Goal: Transaction & Acquisition: Purchase product/service

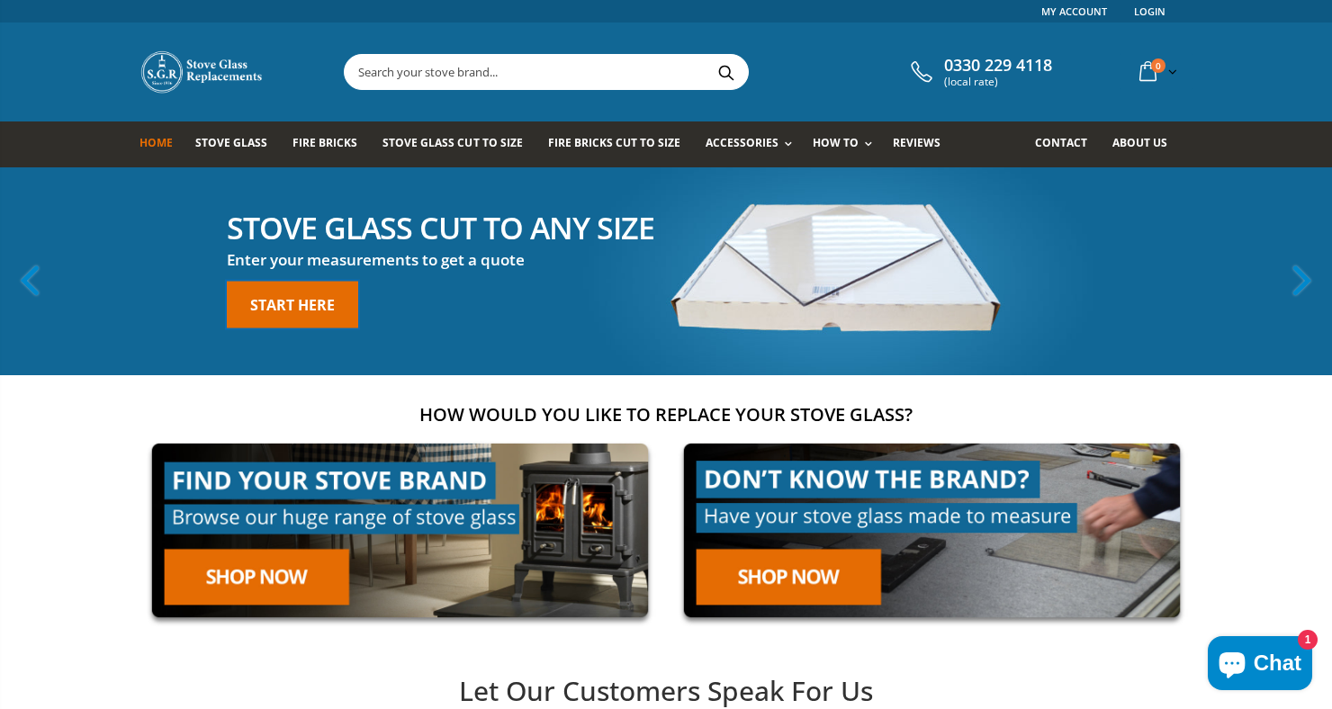
click at [295, 304] on link "Start here" at bounding box center [292, 305] width 131 height 47
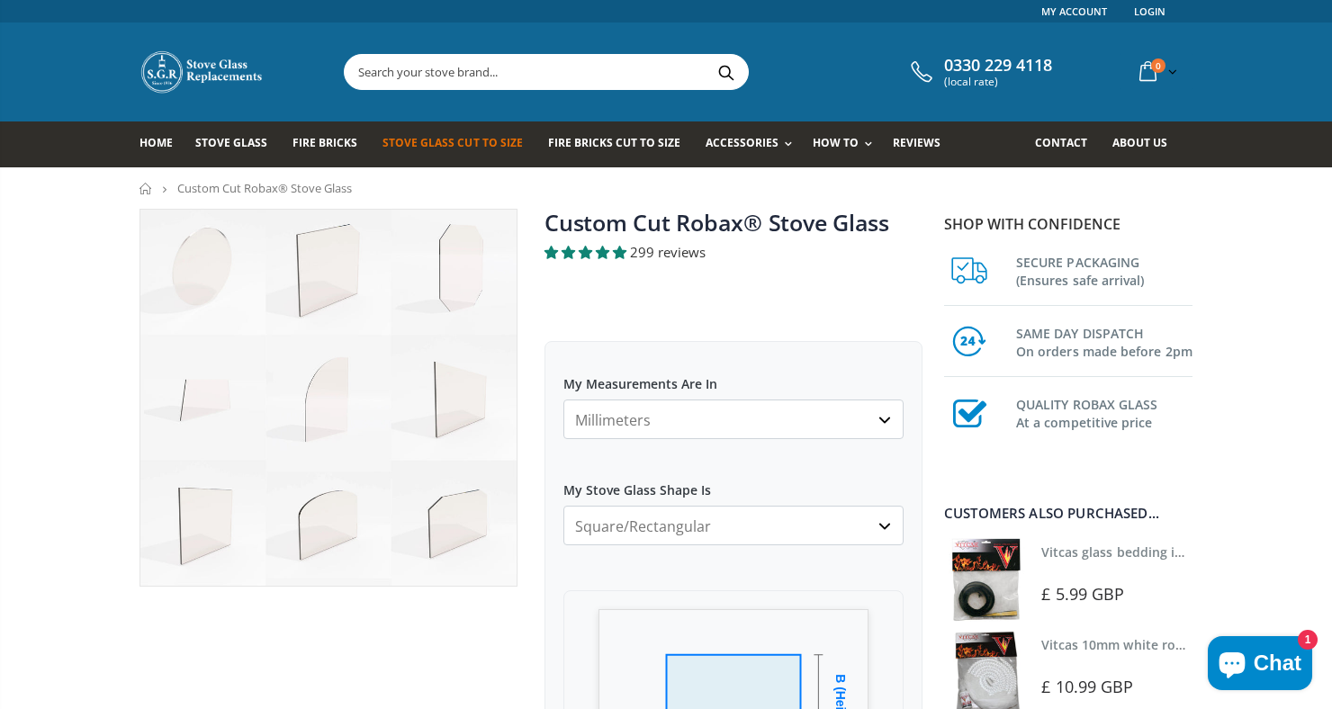
click at [795, 417] on select "Millimeters Centimeters Inches" at bounding box center [733, 420] width 340 height 40
click at [563, 400] on select "Millimeters Centimeters Inches" at bounding box center [733, 420] width 340 height 40
click at [788, 432] on select "Millimeters Centimeters Inches" at bounding box center [733, 420] width 340 height 40
click at [896, 422] on select "Millimeters Centimeters Inches" at bounding box center [733, 420] width 340 height 40
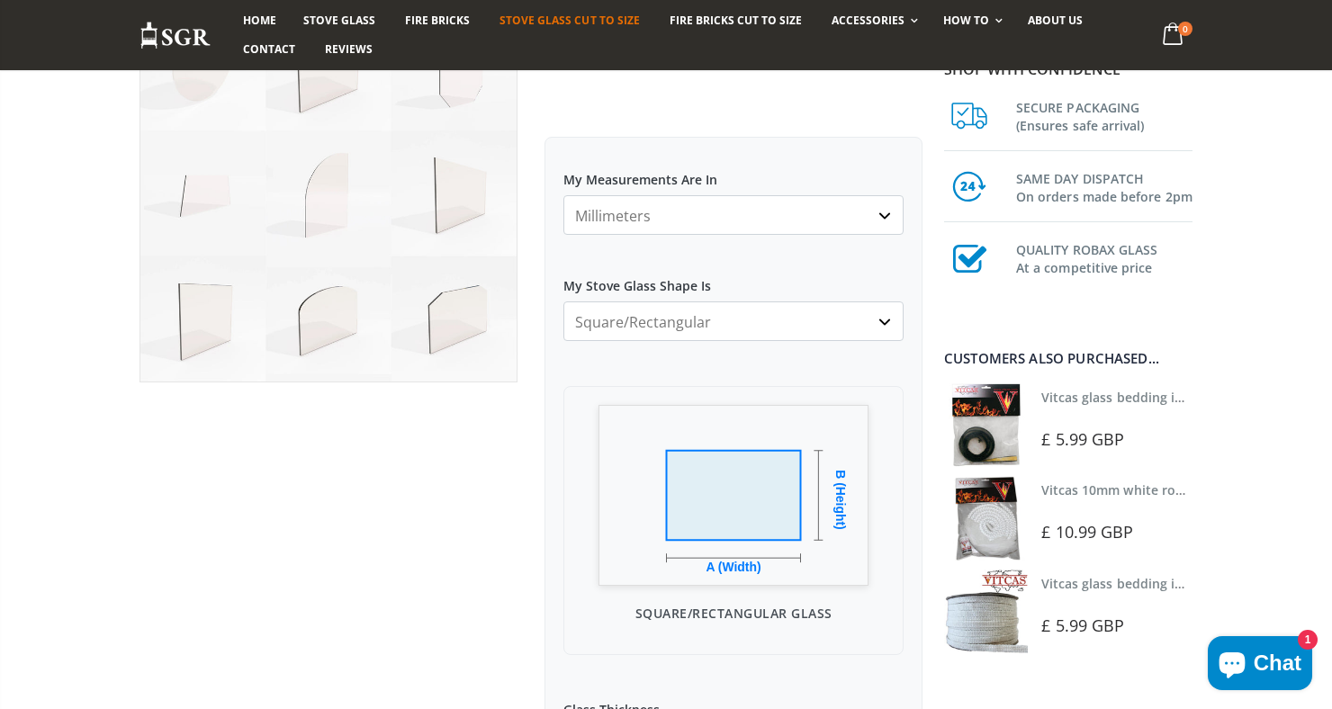
scroll to position [202, 0]
click at [597, 224] on select "Millimeters Centimeters Inches" at bounding box center [733, 217] width 340 height 40
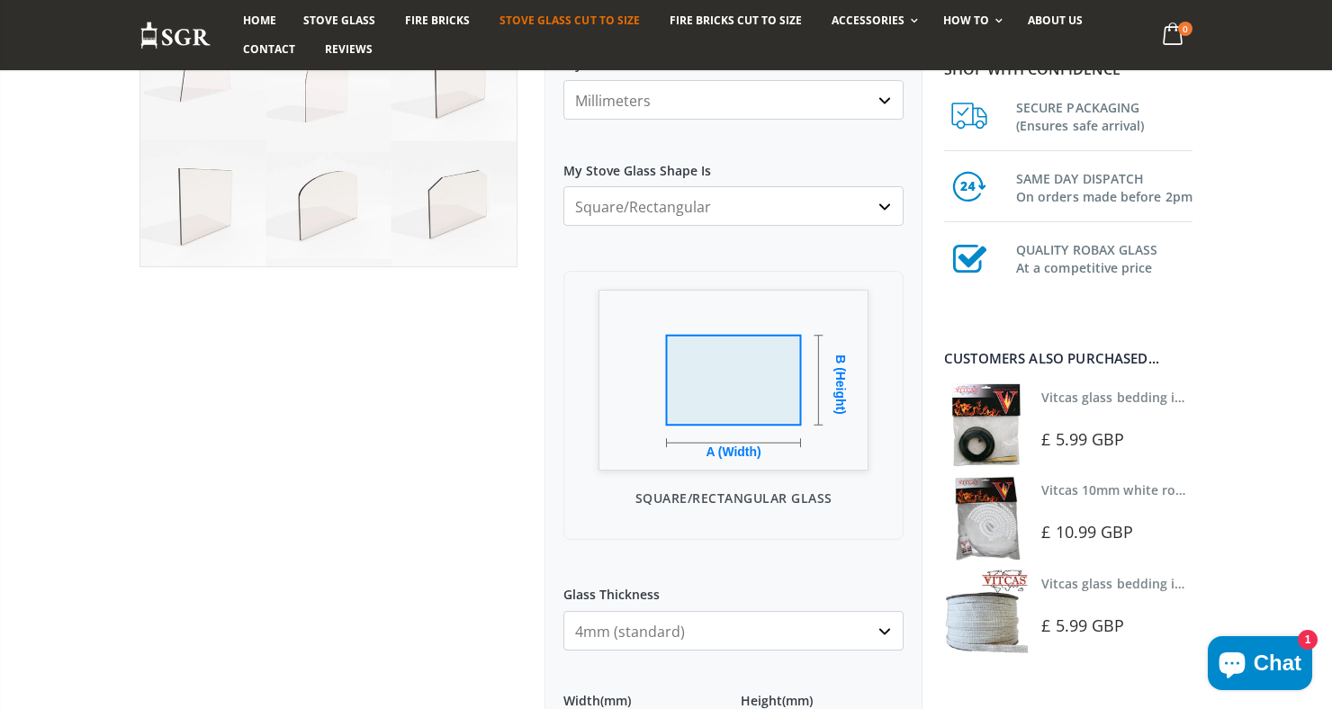
scroll to position [322, 0]
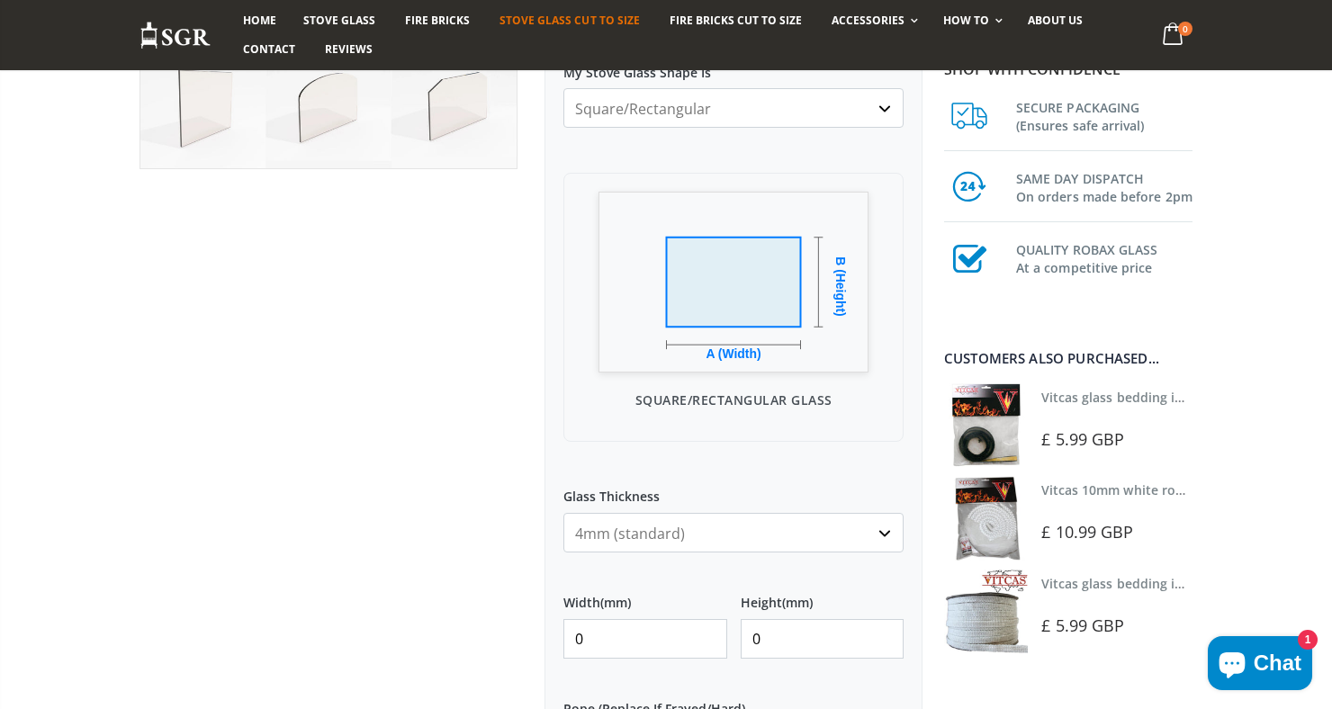
click at [661, 643] on input "0" at bounding box center [645, 639] width 164 height 40
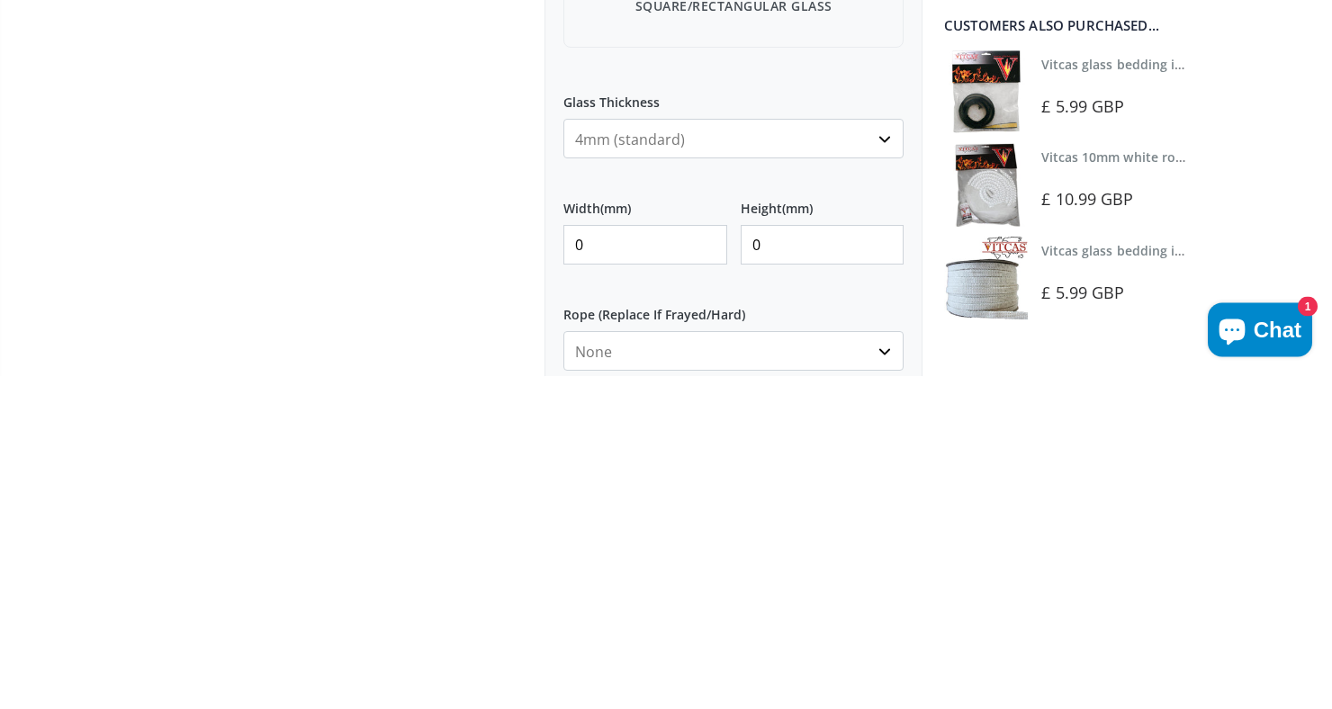
scroll to position [507, 0]
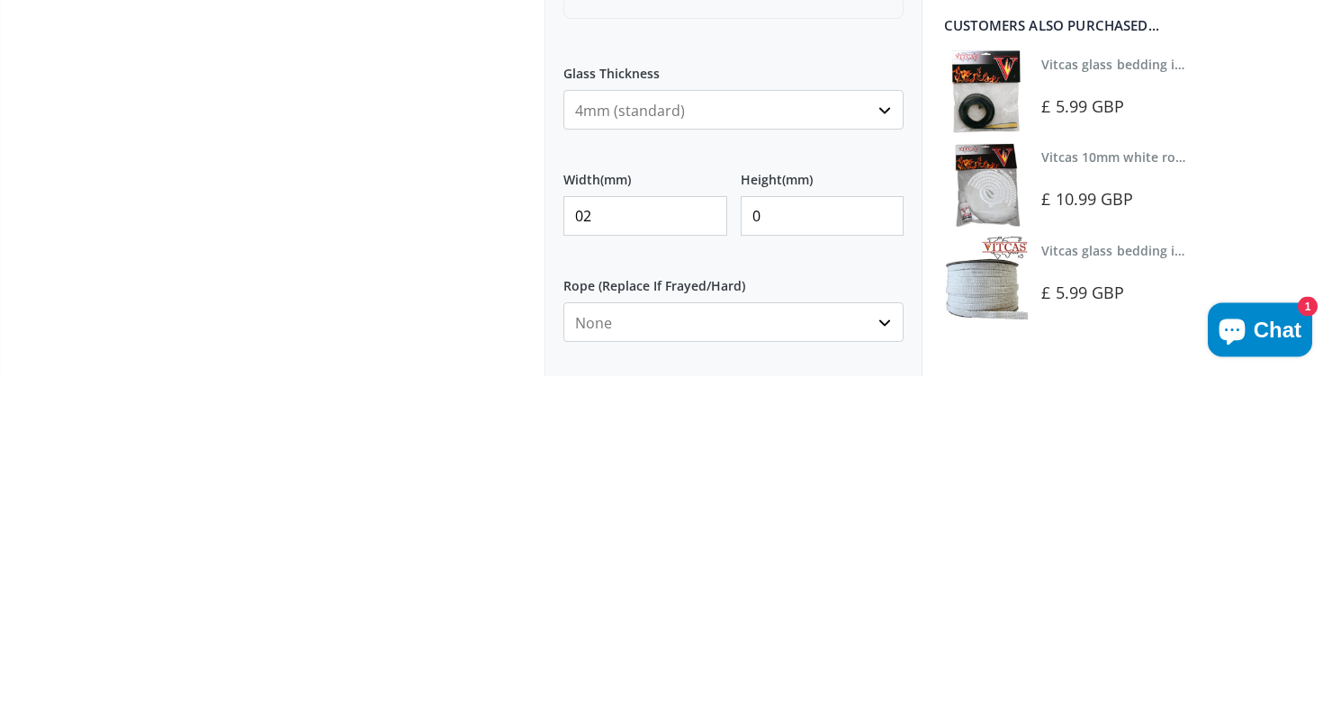
type input "0"
click at [680, 553] on input "225" at bounding box center [645, 550] width 164 height 40
type input "280"
click at [829, 551] on input "0" at bounding box center [823, 550] width 164 height 40
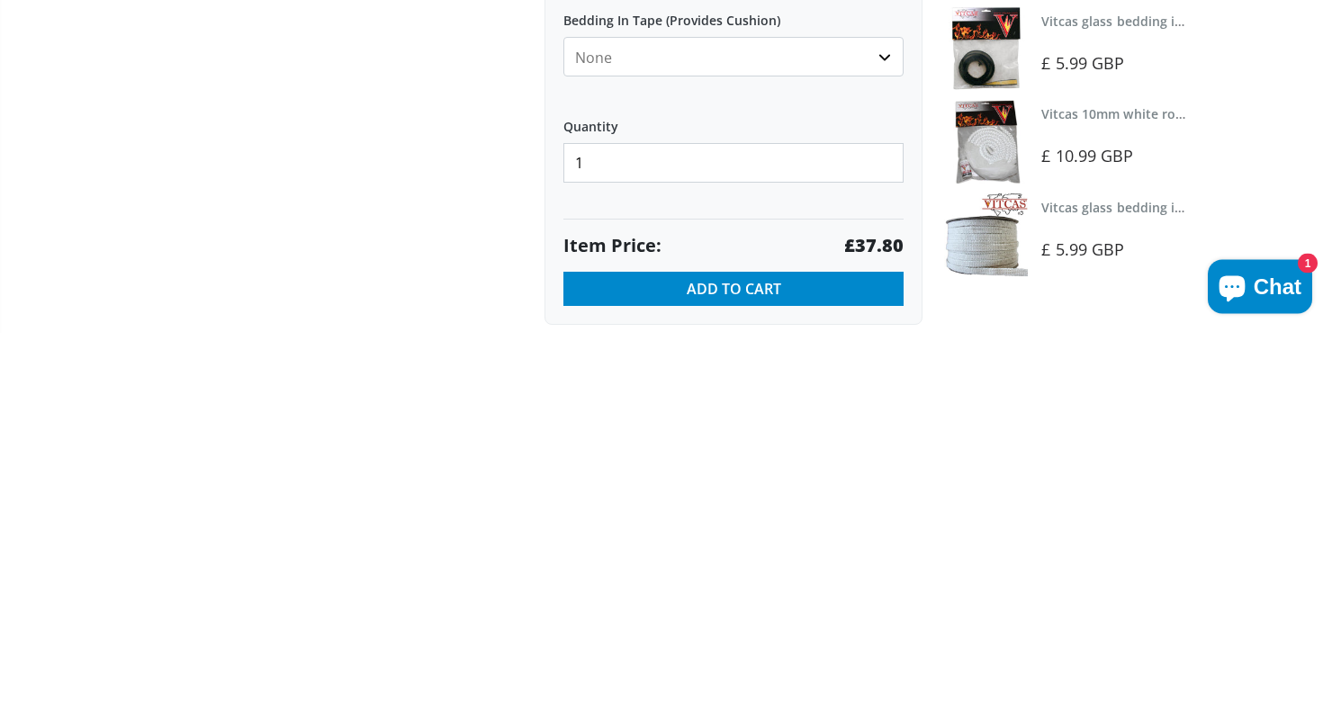
scroll to position [836, 0]
type input "0225"
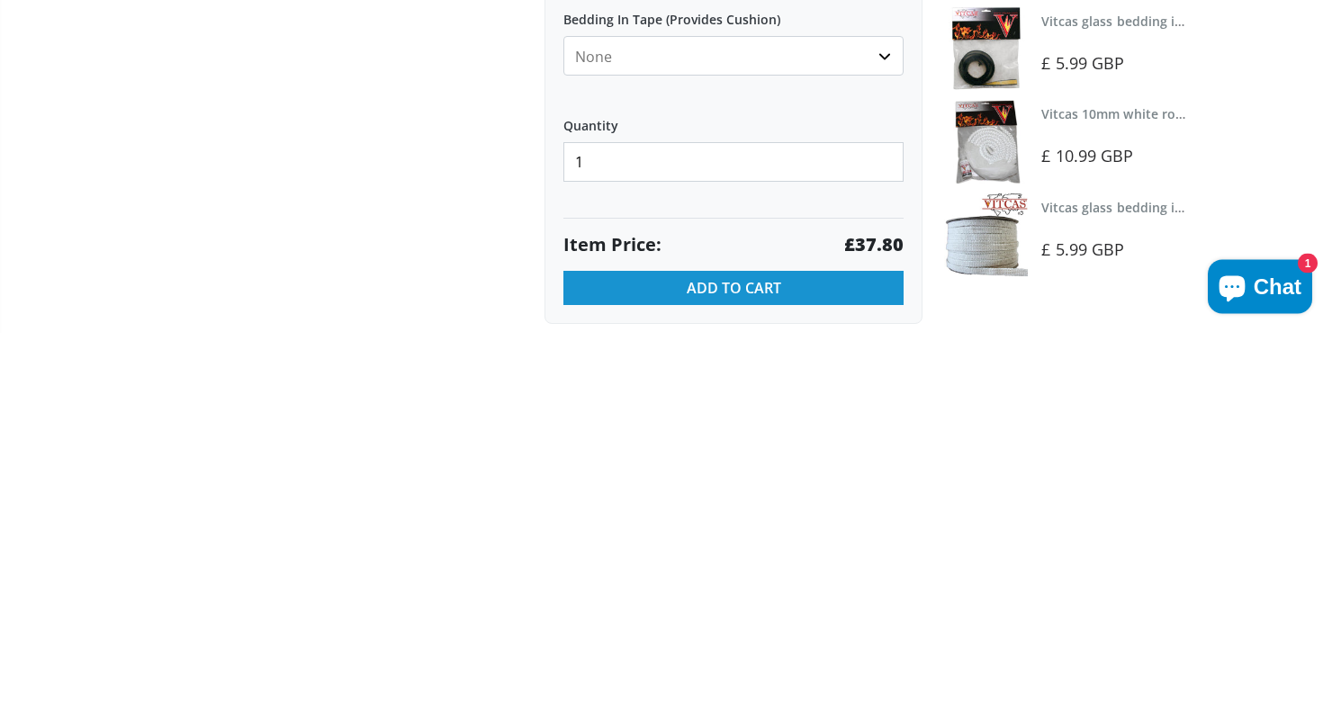
click at [832, 679] on button "Add to Cart" at bounding box center [733, 665] width 340 height 34
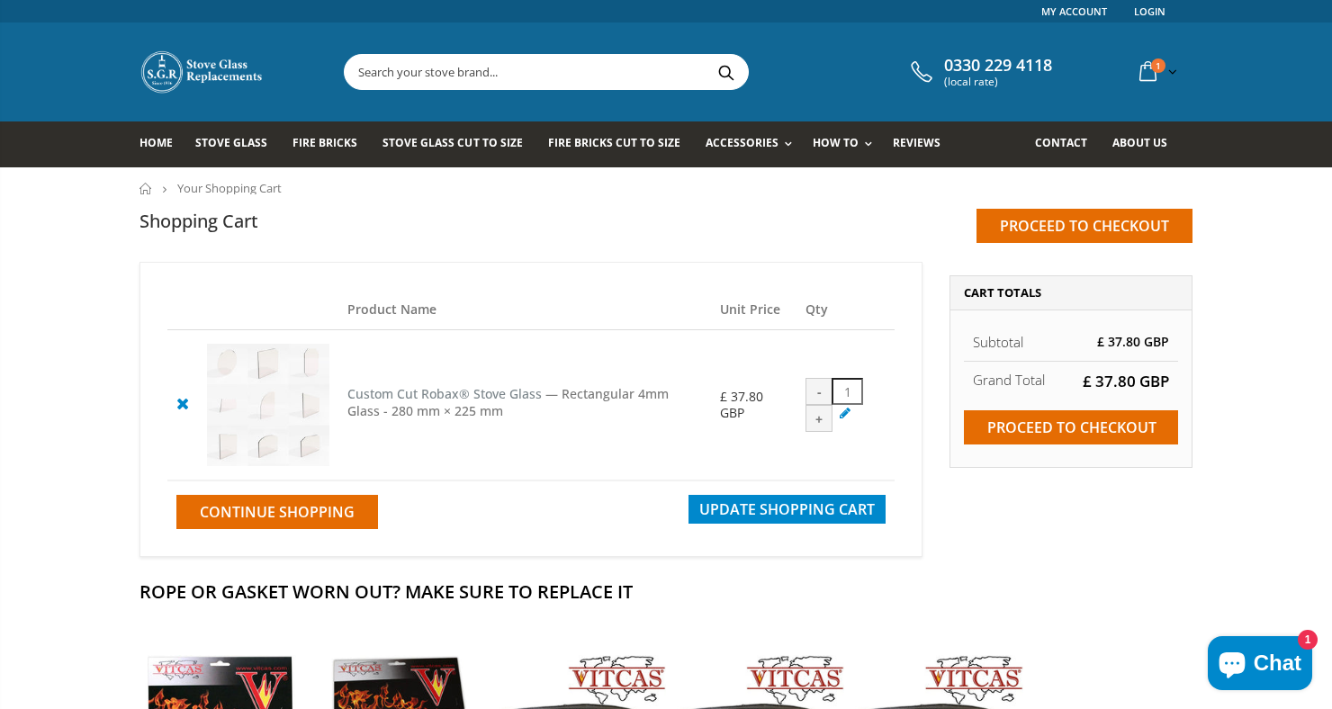
scroll to position [3, 0]
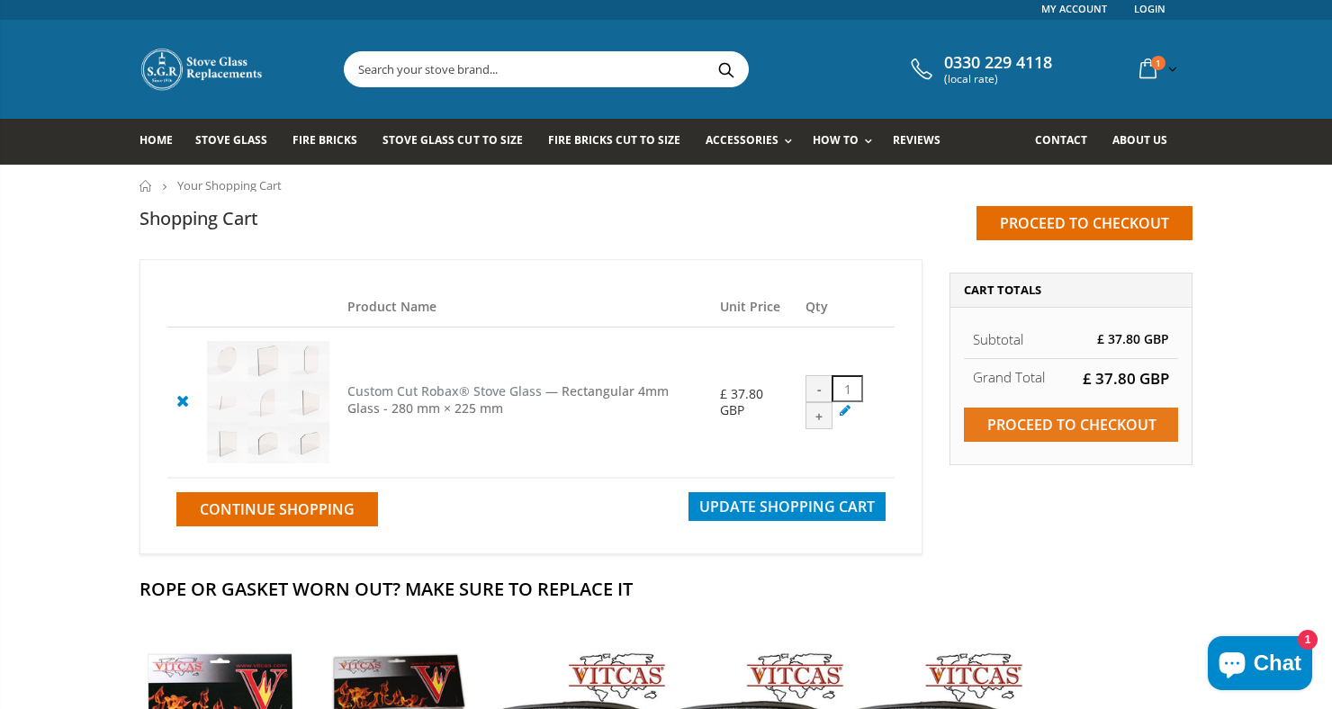
click at [1134, 426] on input "Proceed to checkout" at bounding box center [1071, 425] width 214 height 34
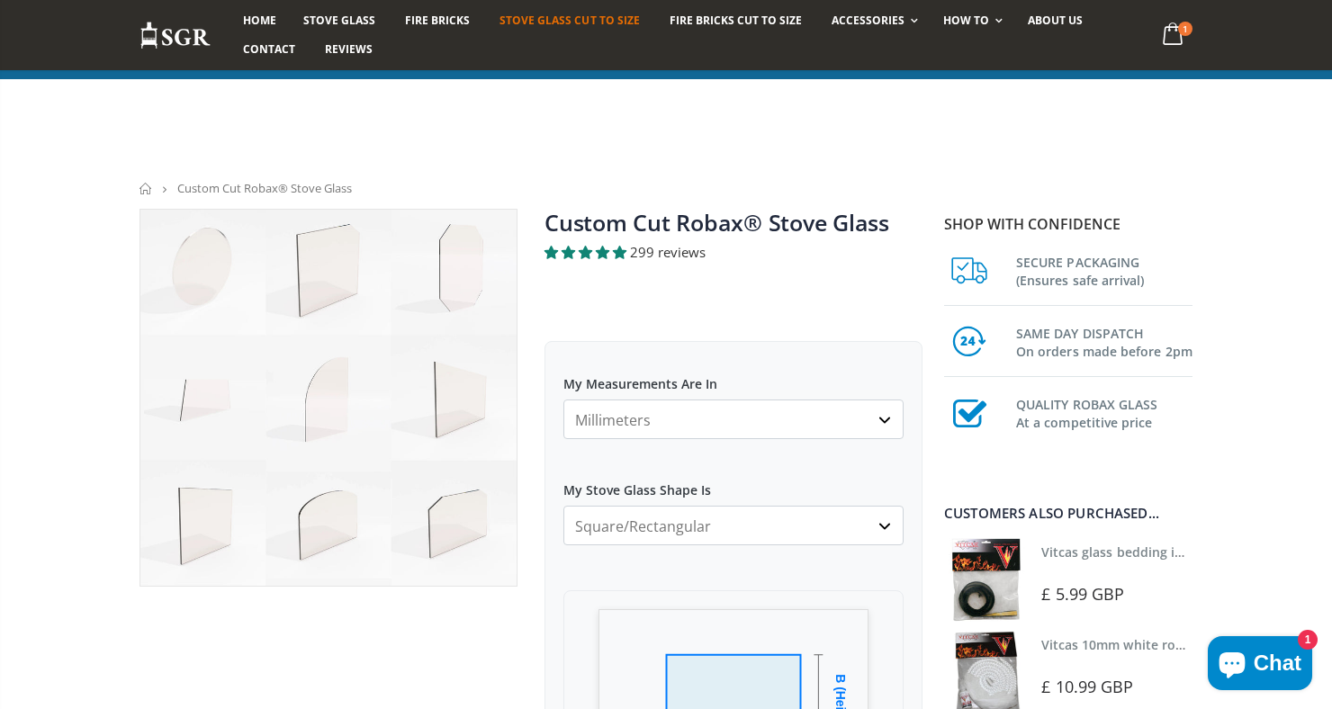
scroll to position [836, 0]
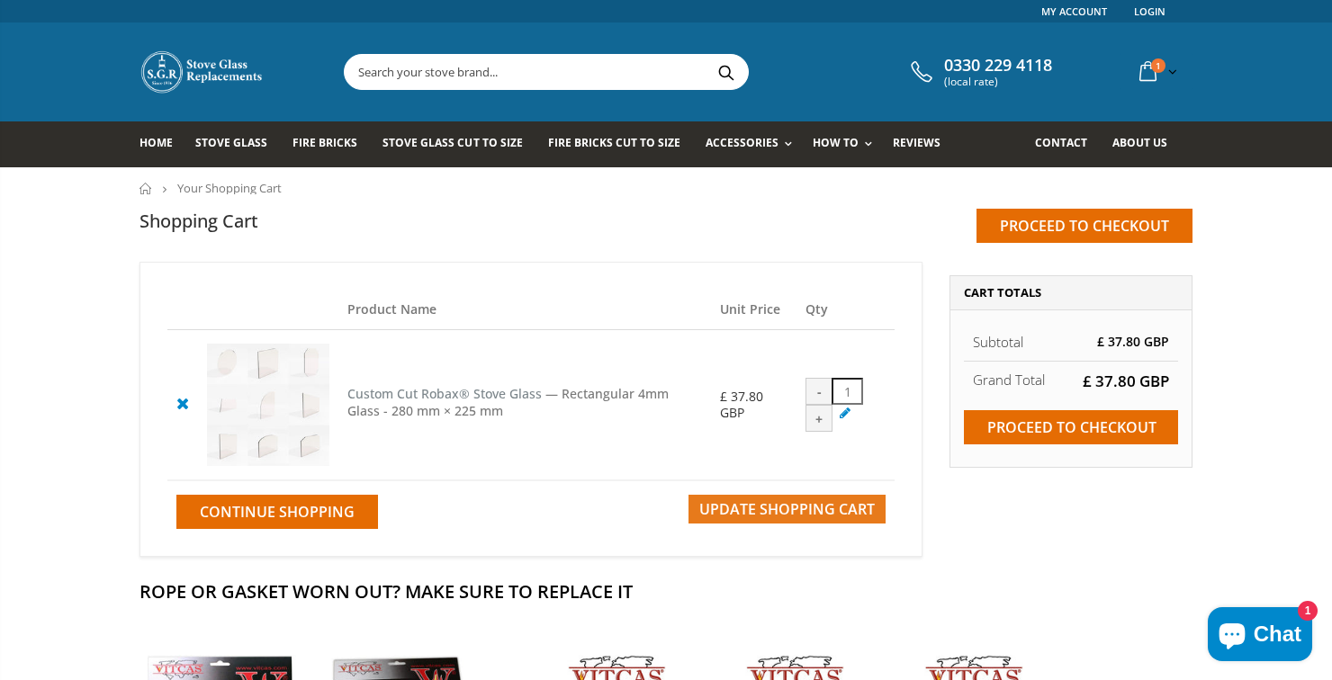
click at [845, 519] on span "Update Shopping Cart" at bounding box center [786, 509] width 175 height 20
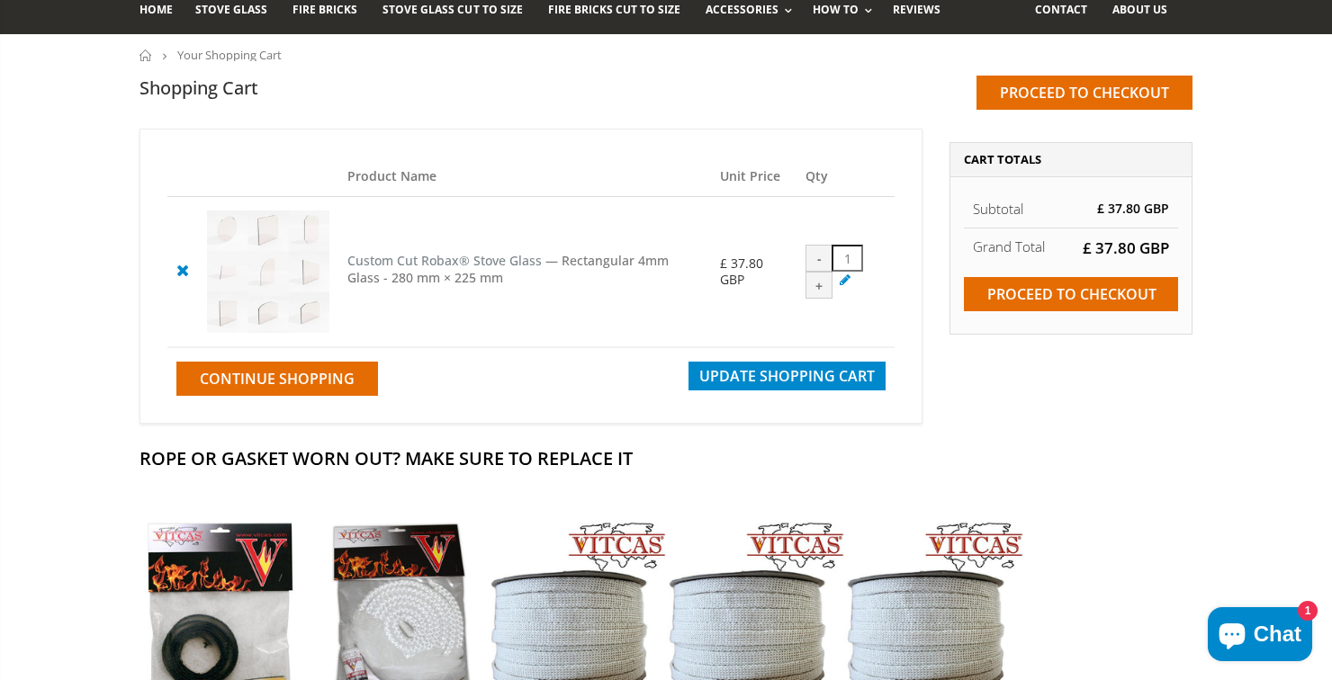
scroll to position [133, 0]
click at [315, 389] on span "Continue Shopping" at bounding box center [277, 379] width 155 height 20
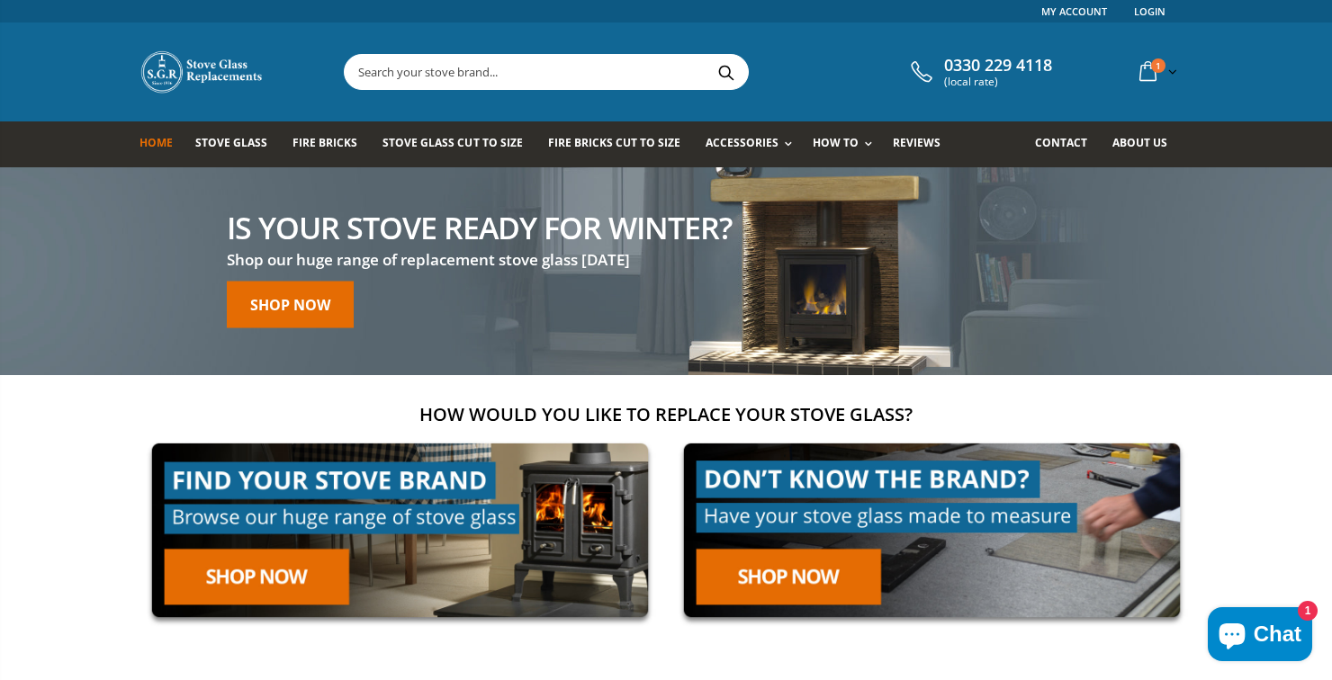
click at [1153, 73] on icon at bounding box center [1147, 72] width 31 height 32
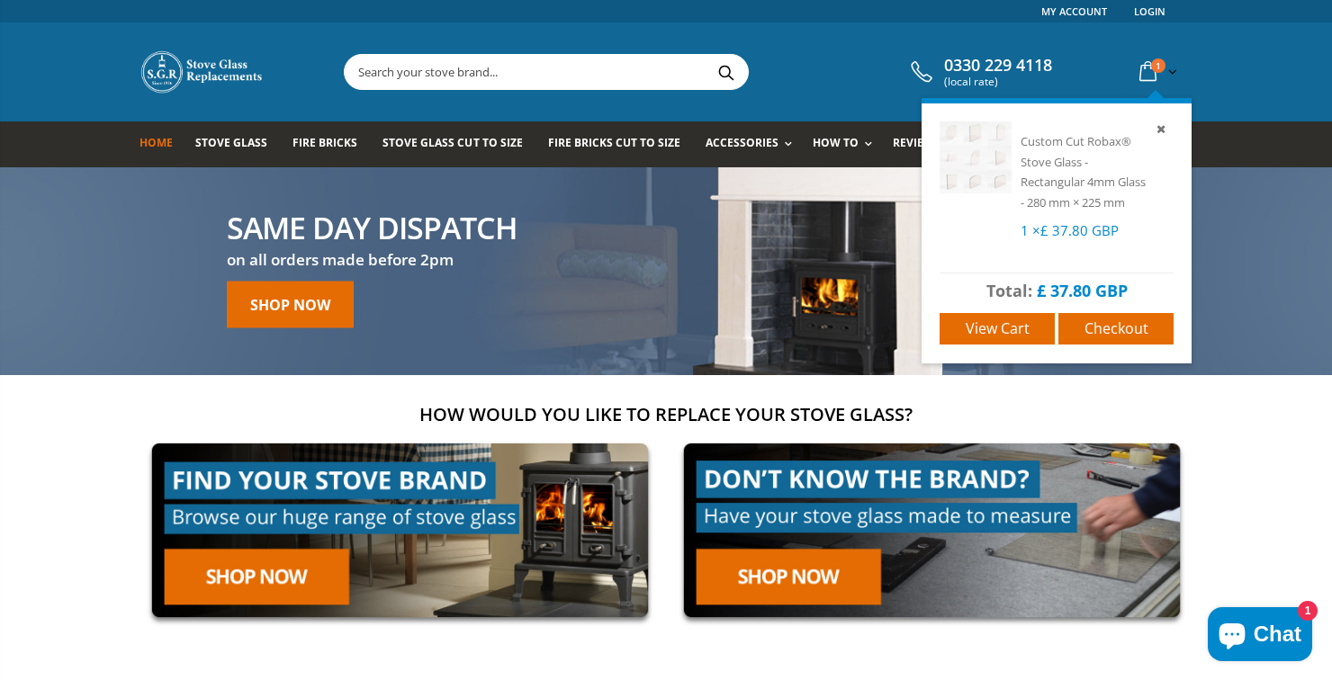
click at [1166, 128] on icon at bounding box center [1161, 129] width 16 height 16
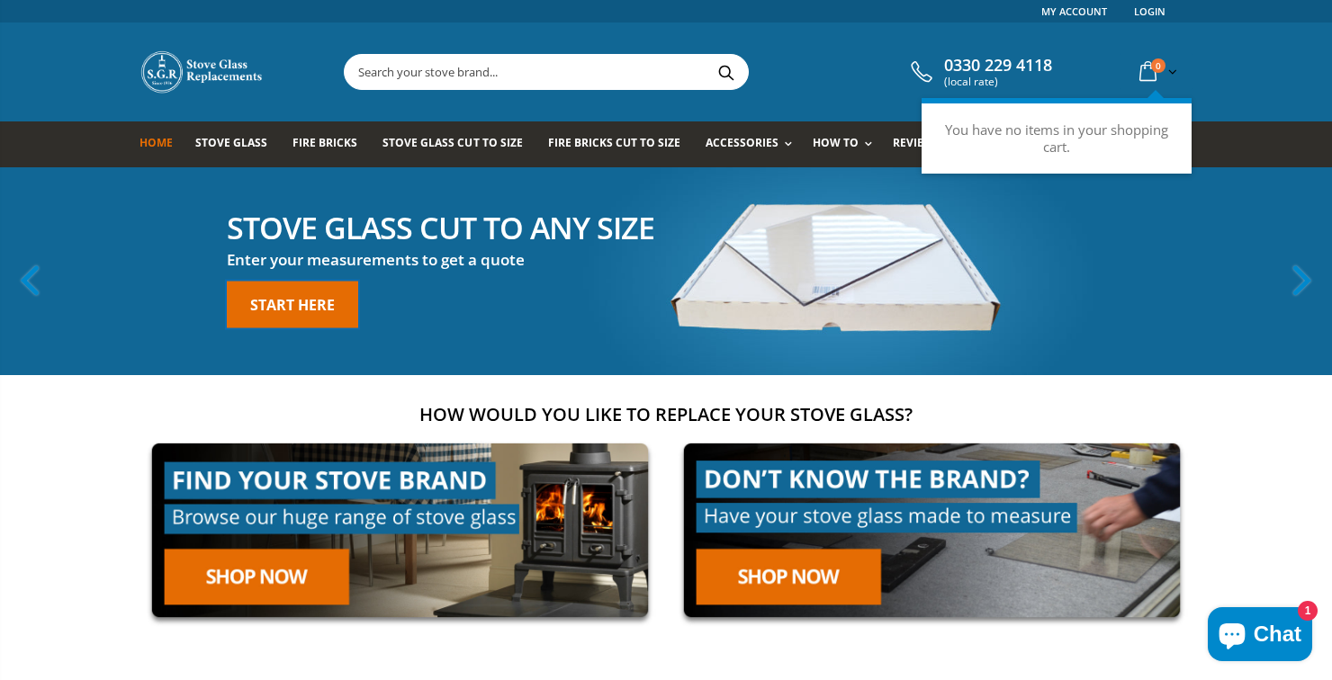
click at [286, 292] on link "Start here" at bounding box center [292, 305] width 131 height 47
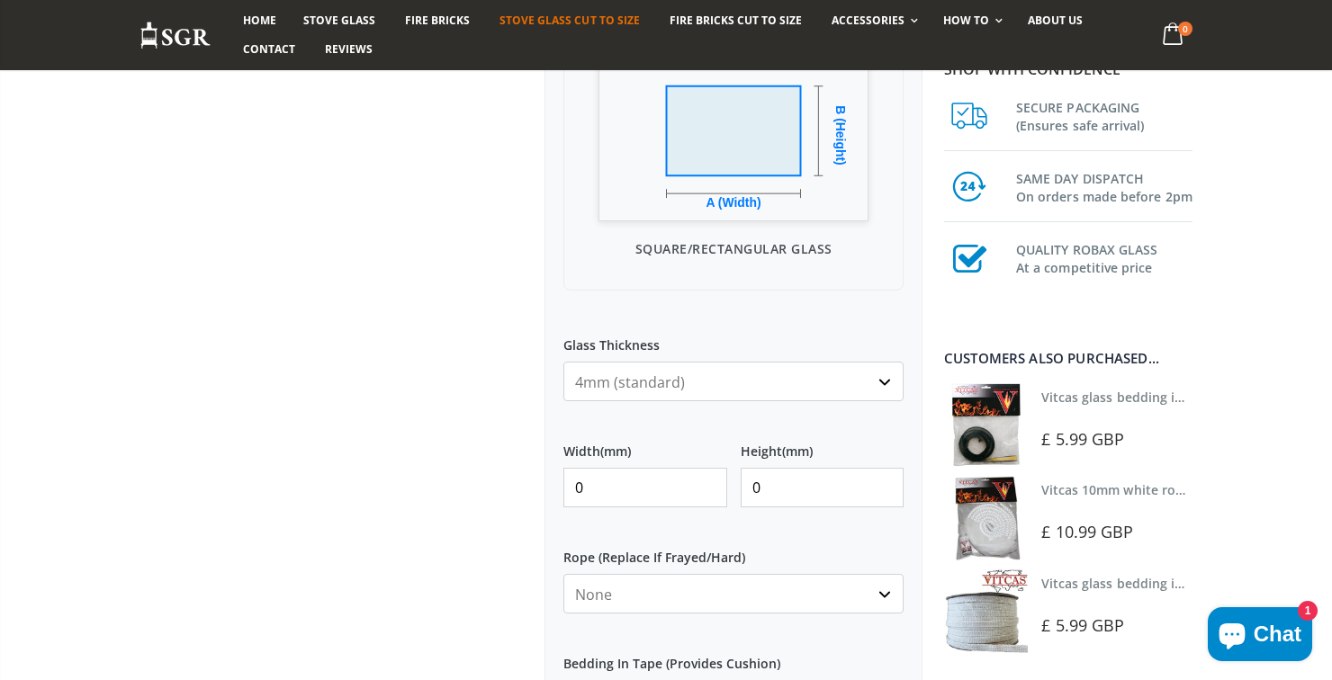
click at [677, 492] on input "0" at bounding box center [645, 488] width 164 height 40
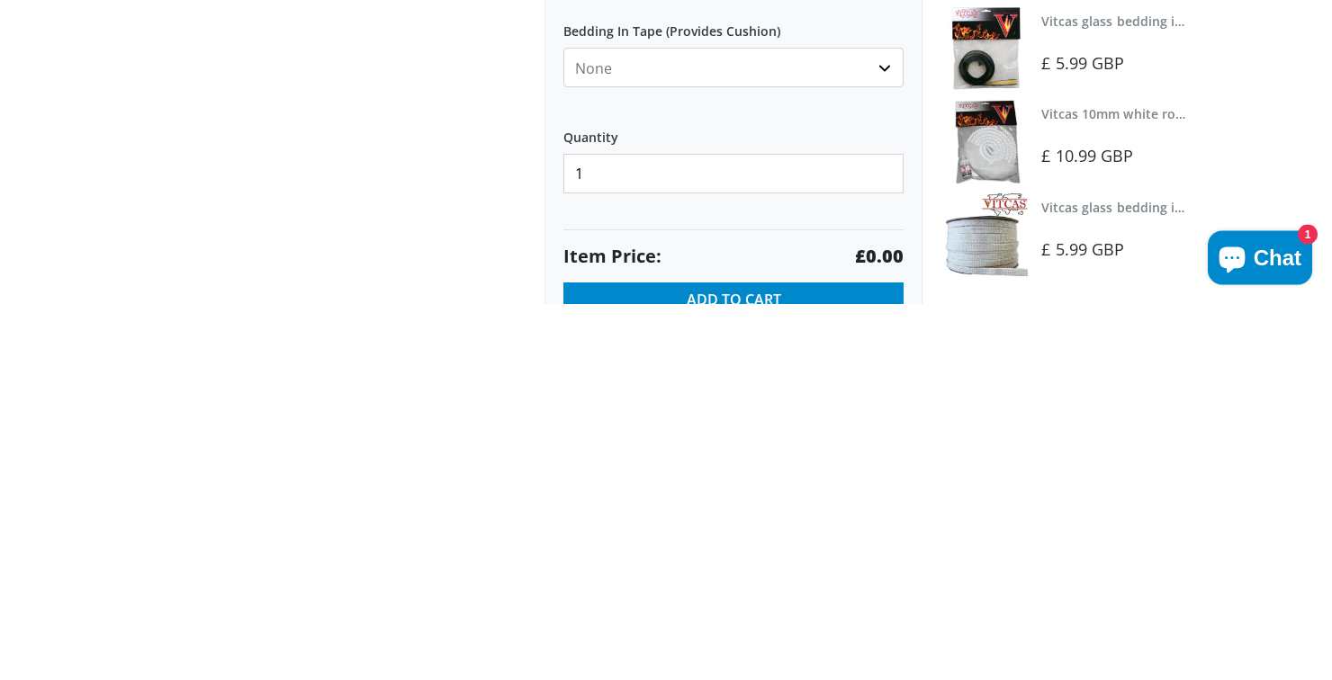
scroll to position [826, 0]
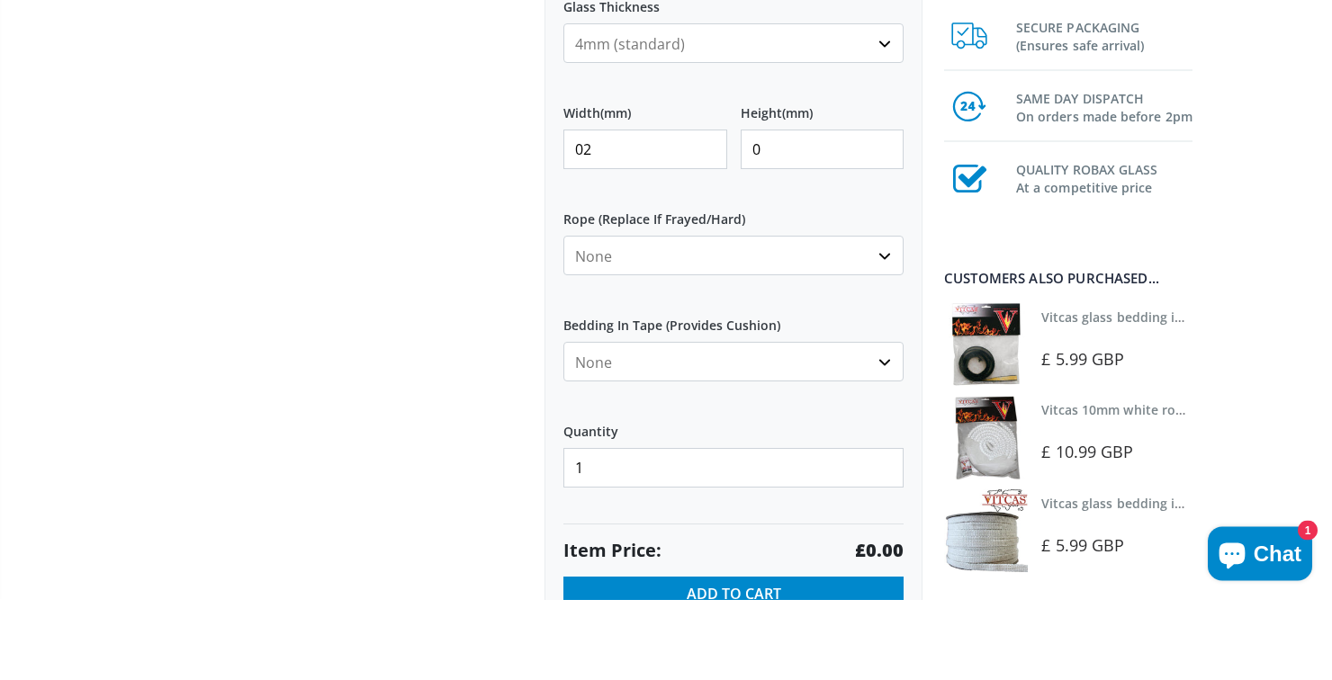
type input "0"
type input "280"
click at [822, 242] on input "0" at bounding box center [823, 231] width 164 height 40
click at [765, 242] on input "0225" at bounding box center [823, 231] width 164 height 40
click at [759, 229] on input "0225" at bounding box center [823, 231] width 164 height 40
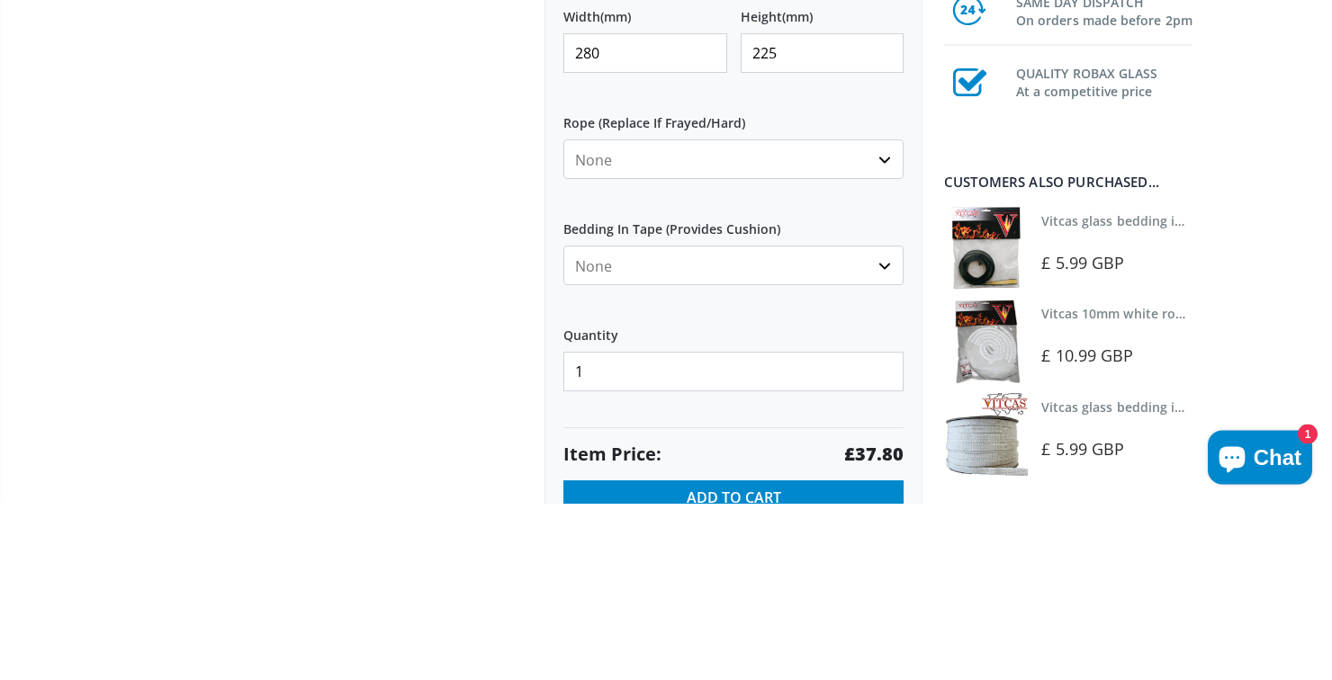
type input "225"
click at [835, 341] on select "None 3mm White 6mm White 8mm White 10mm White 12mm White 6mm Black 8mm Black 10…" at bounding box center [733, 337] width 340 height 40
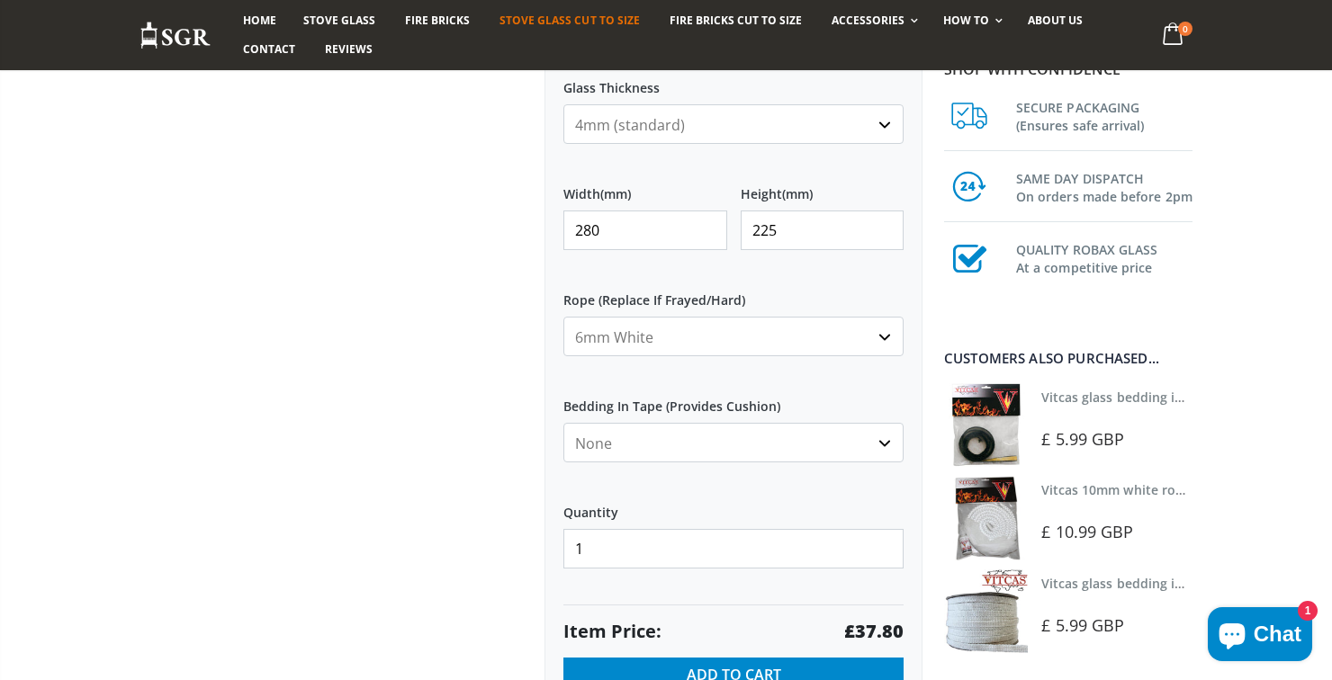
click at [563, 317] on select "None 3mm White 6mm White 8mm White 10mm White 12mm White 6mm Black 8mm Black 10…" at bounding box center [733, 337] width 340 height 40
click at [653, 332] on select "None 3mm White 6mm White 8mm White 10mm White 12mm White 6mm Black 8mm Black 10…" at bounding box center [733, 337] width 340 height 40
click at [841, 391] on label "Bedding In Tape (Provides Cushion)" at bounding box center [733, 399] width 340 height 32
click at [841, 423] on select "None Black White" at bounding box center [733, 443] width 340 height 40
click at [871, 437] on select "None Black White" at bounding box center [733, 443] width 340 height 40
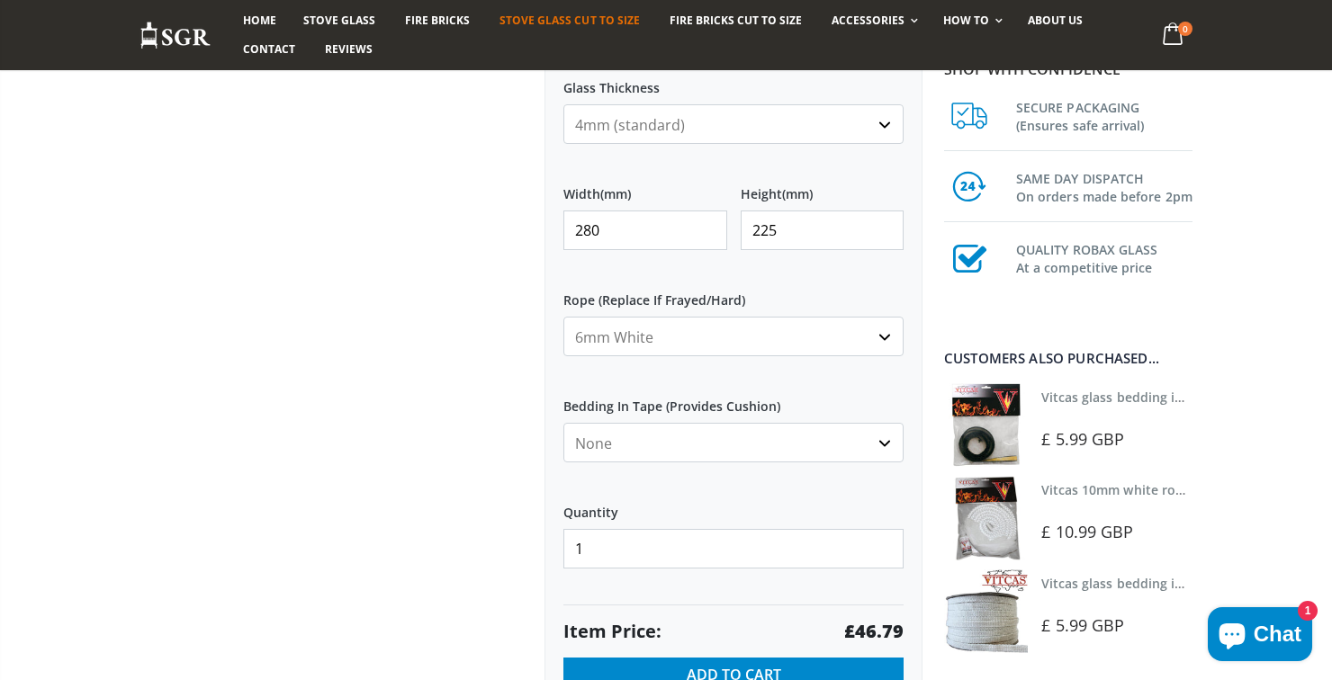
click at [460, 495] on div at bounding box center [328, 56] width 405 height 1347
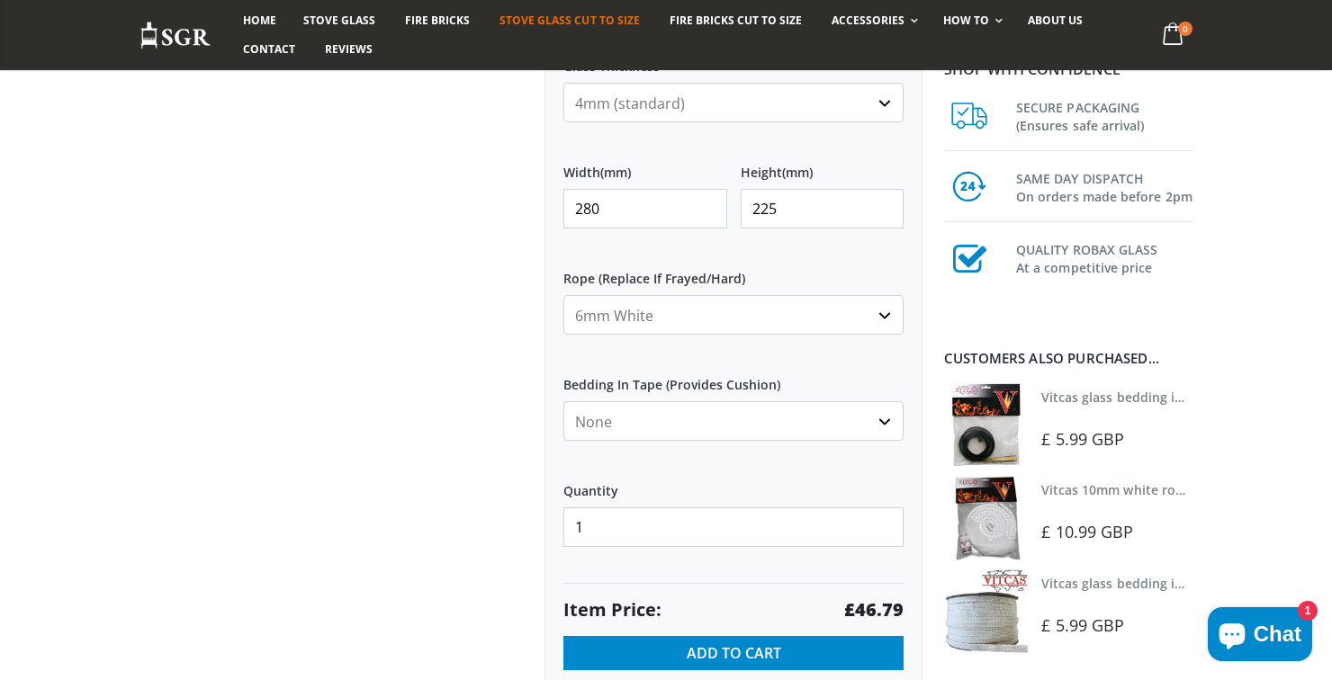
click at [886, 312] on select "None 3mm White 6mm White 8mm White 10mm White 12mm White 6mm Black 8mm Black 10…" at bounding box center [733, 315] width 340 height 40
select select "3mm-white"
click at [563, 295] on select "None 3mm White 6mm White 8mm White 10mm White 12mm White 6mm Black 8mm Black 10…" at bounding box center [733, 315] width 340 height 40
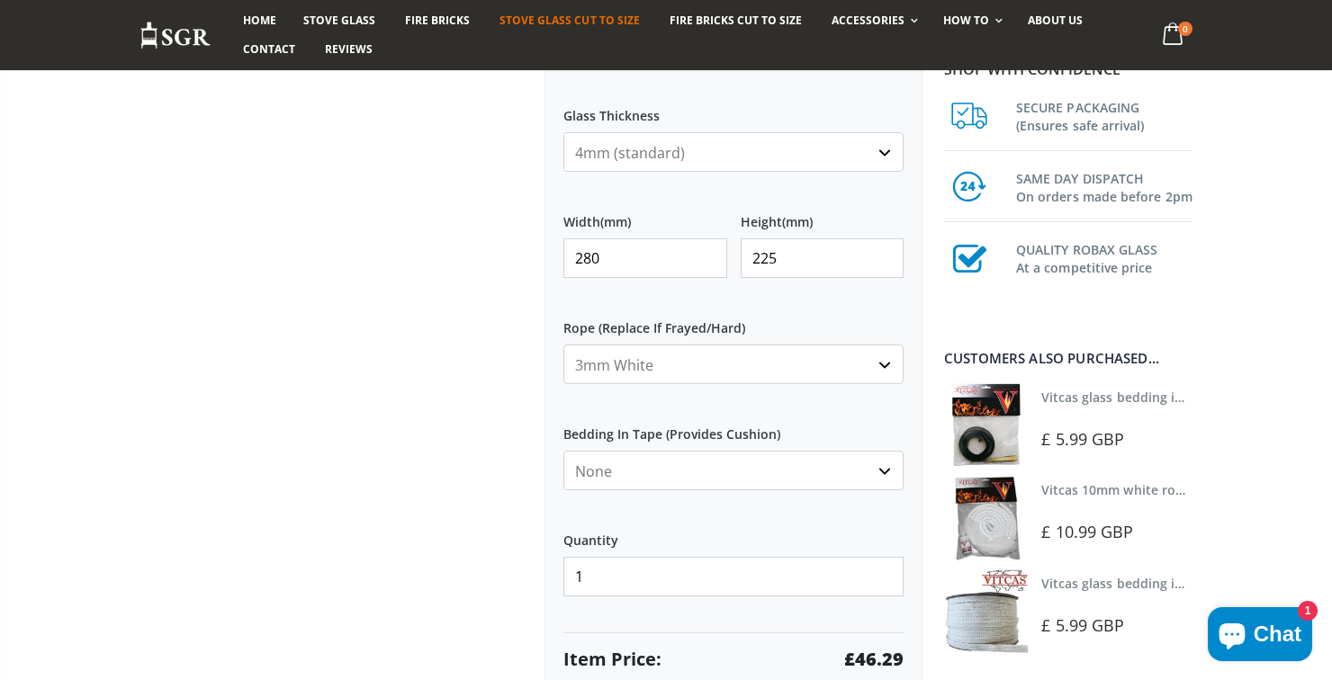
scroll to position [799, 0]
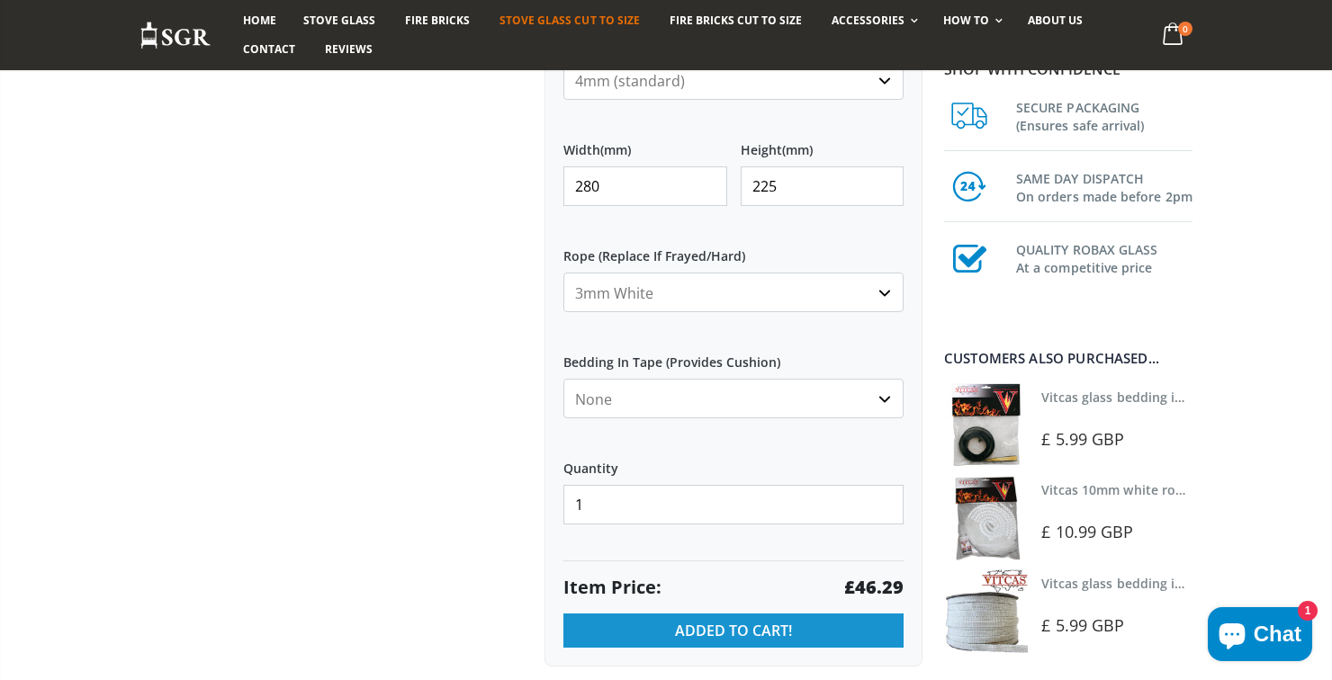
scroll to position [885, 0]
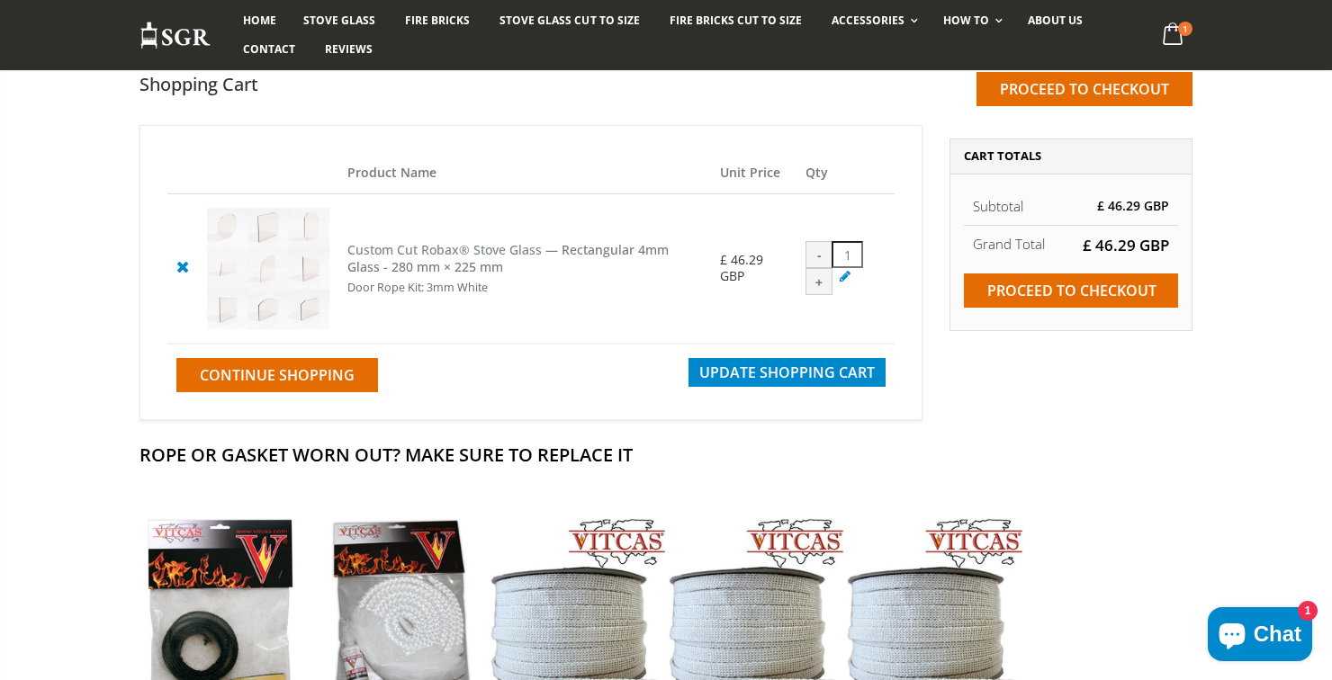
scroll to position [133, 0]
